Goal: Task Accomplishment & Management: Complete application form

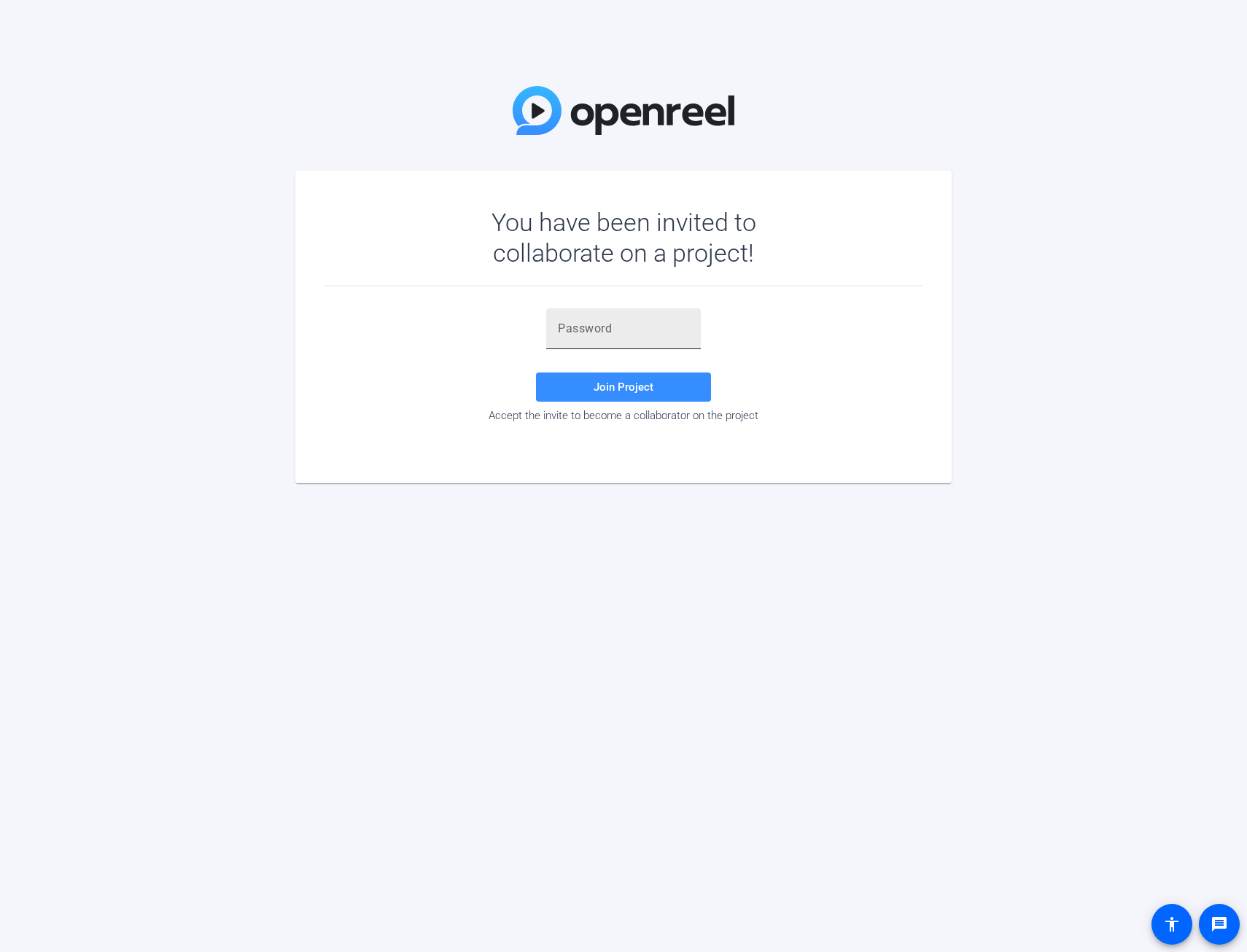
click at [570, 329] on input "text" at bounding box center [623, 328] width 131 height 17
paste input "BgAkLw"
type input "BgAkLw"
click at [654, 381] on span at bounding box center [623, 387] width 175 height 35
click at [586, 324] on input "BgAkLw" at bounding box center [623, 328] width 131 height 17
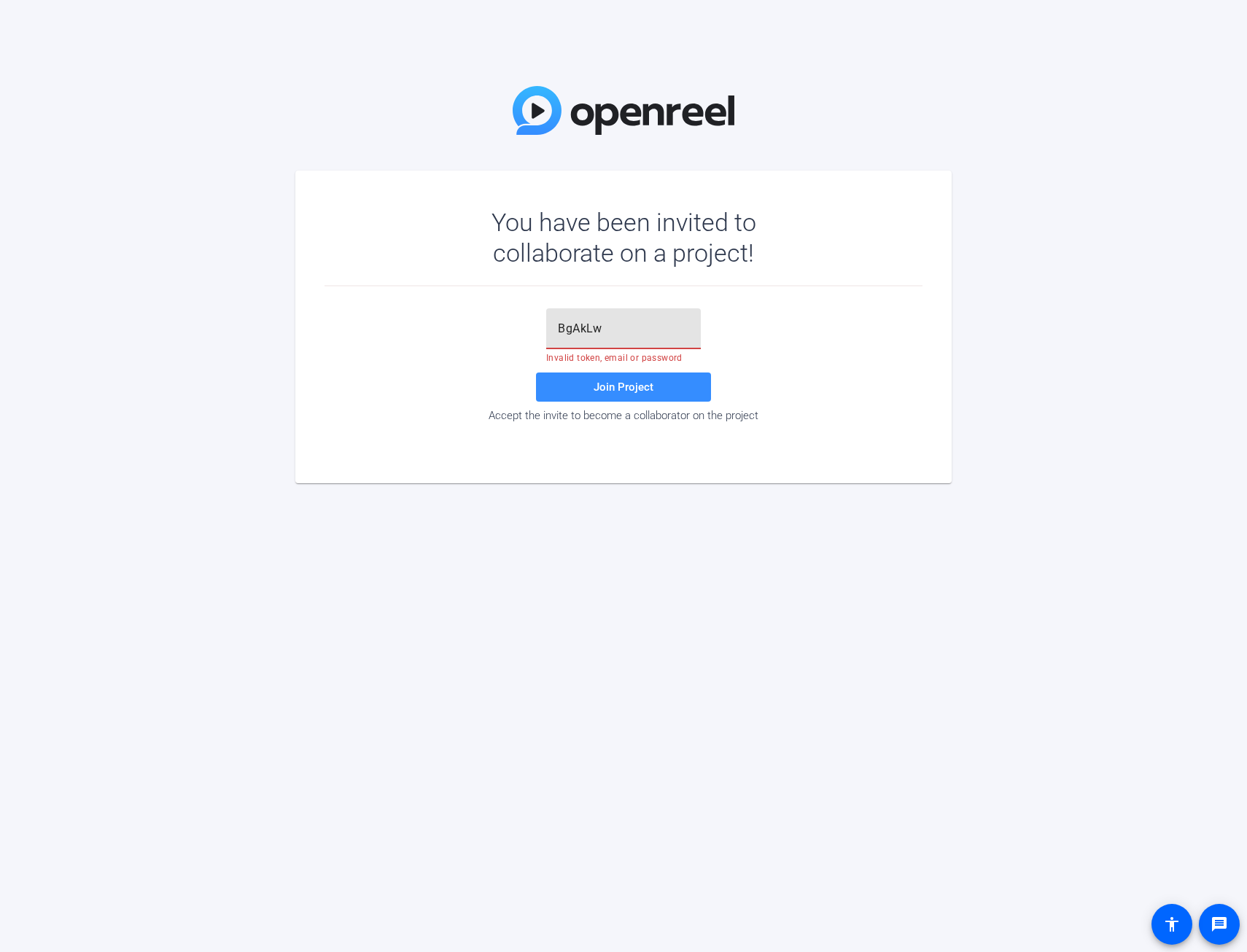
click at [586, 324] on input "BgAkLw" at bounding box center [623, 328] width 131 height 17
type input "BgAkLw"
click at [683, 390] on span at bounding box center [623, 387] width 175 height 35
